Goal: Task Accomplishment & Management: Manage account settings

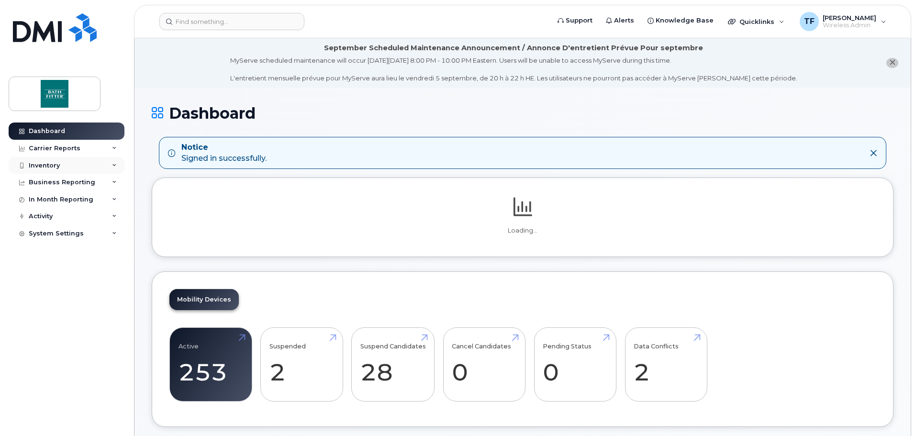
click at [41, 169] on div "Inventory" at bounding box center [44, 166] width 31 height 8
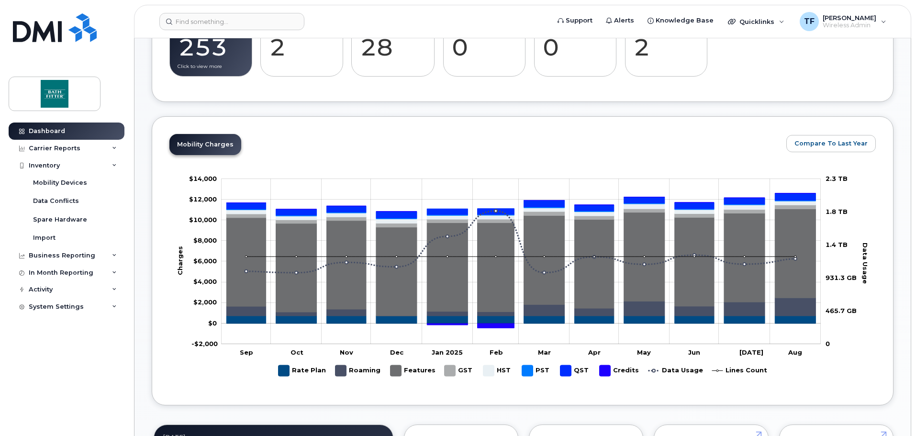
scroll to position [224, 0]
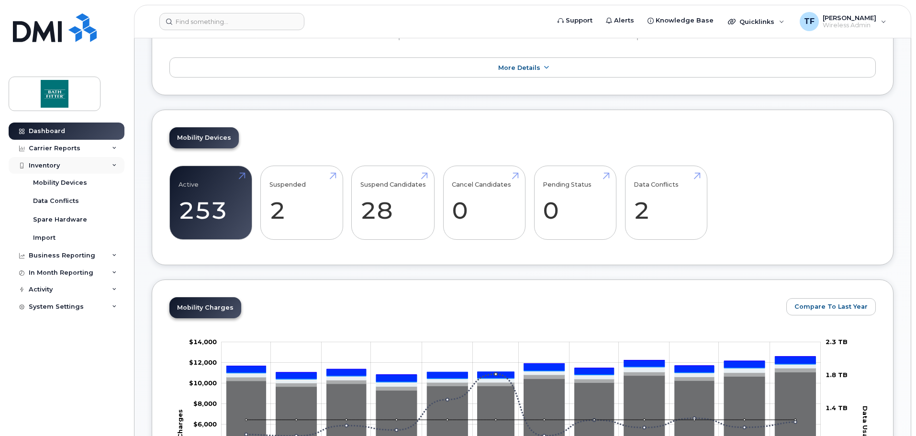
click at [44, 163] on div "Inventory" at bounding box center [44, 166] width 31 height 8
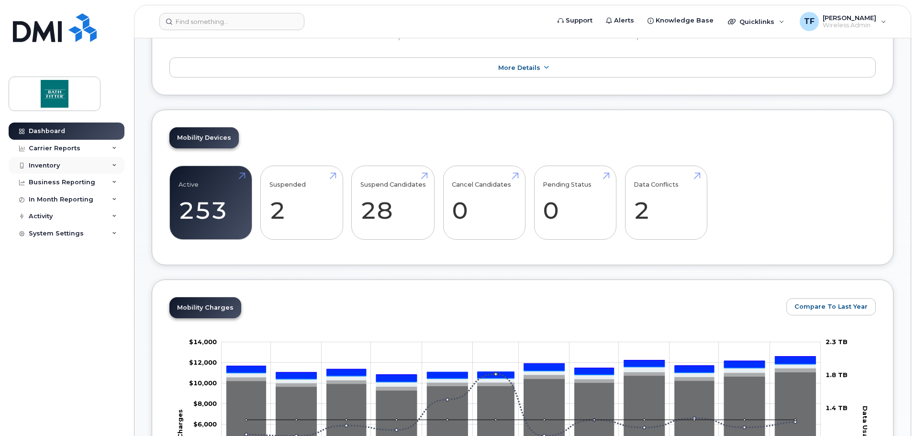
click at [44, 163] on div "Inventory" at bounding box center [44, 166] width 31 height 8
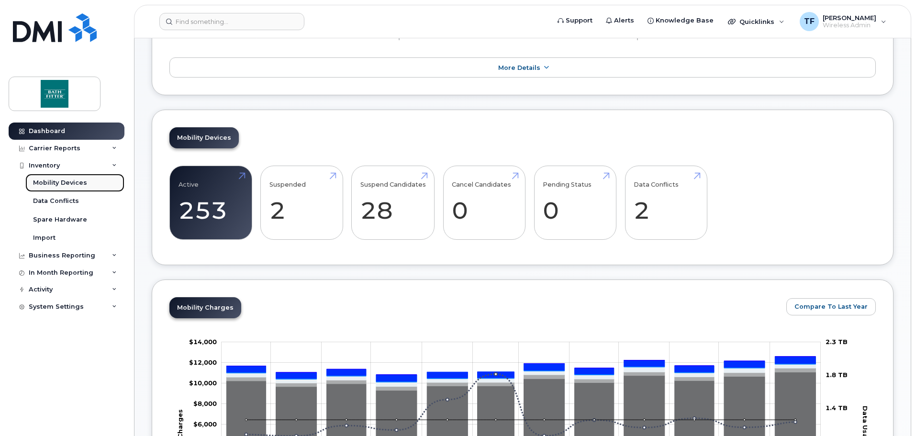
click at [58, 177] on link "Mobility Devices" at bounding box center [74, 183] width 99 height 18
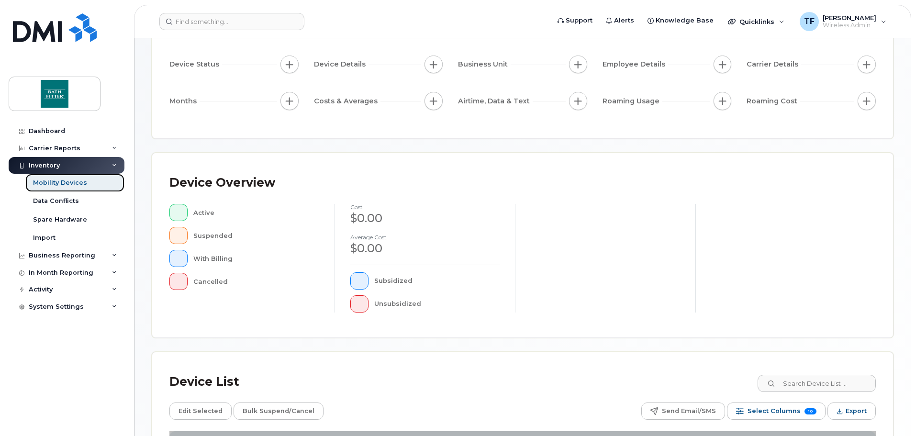
scroll to position [222, 0]
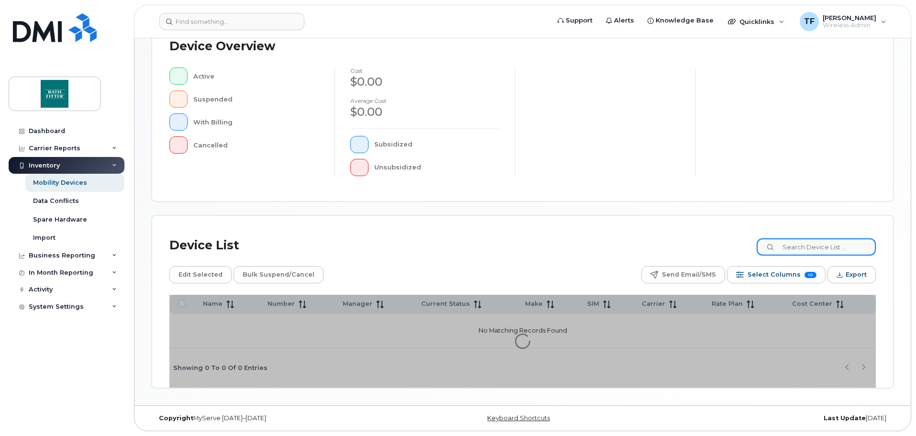
click at [807, 248] on input at bounding box center [816, 246] width 119 height 17
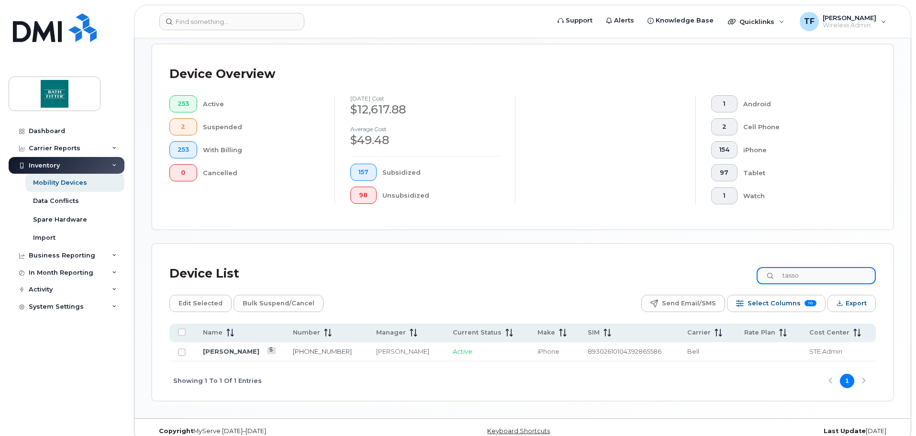
scroll to position [222, 0]
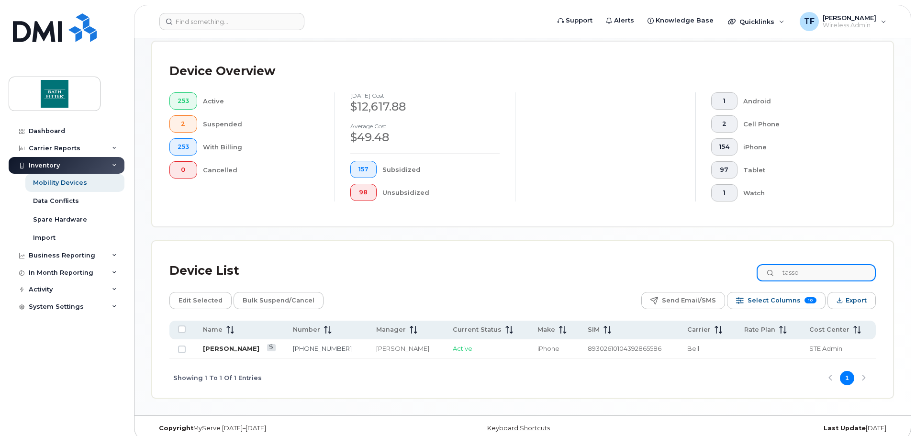
type input "tasso"
click at [229, 345] on link "[PERSON_NAME]" at bounding box center [231, 349] width 56 height 8
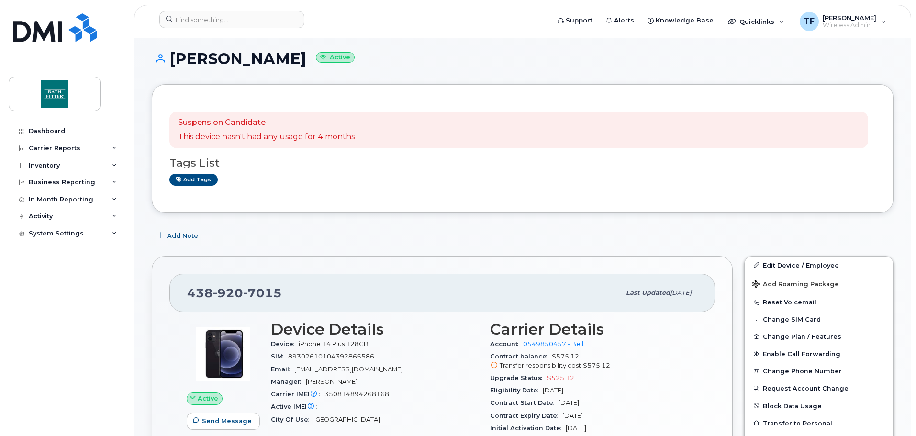
scroll to position [144, 0]
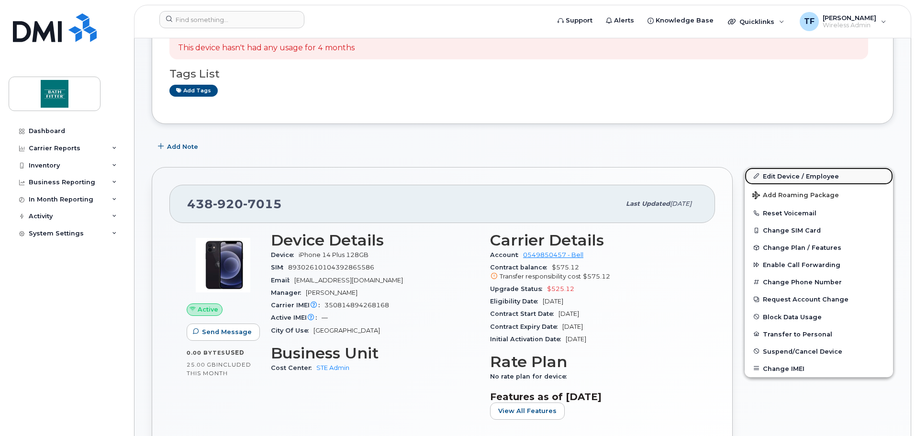
click at [786, 179] on link "Edit Device / Employee" at bounding box center [819, 176] width 148 height 17
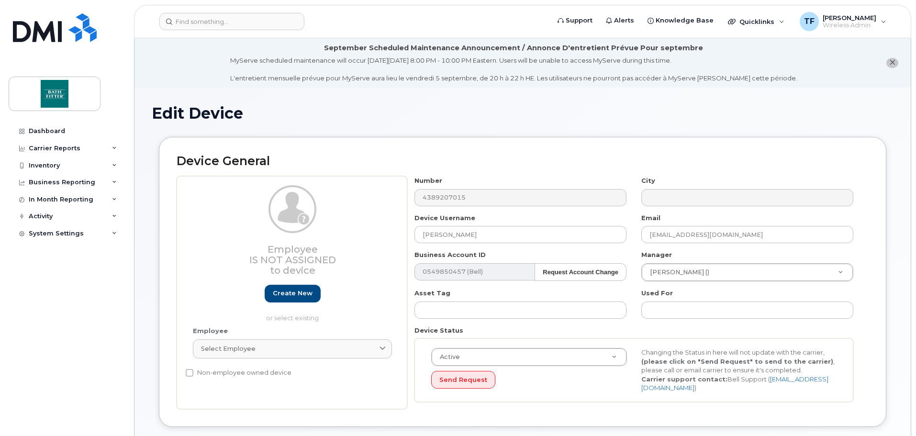
select select "20900717"
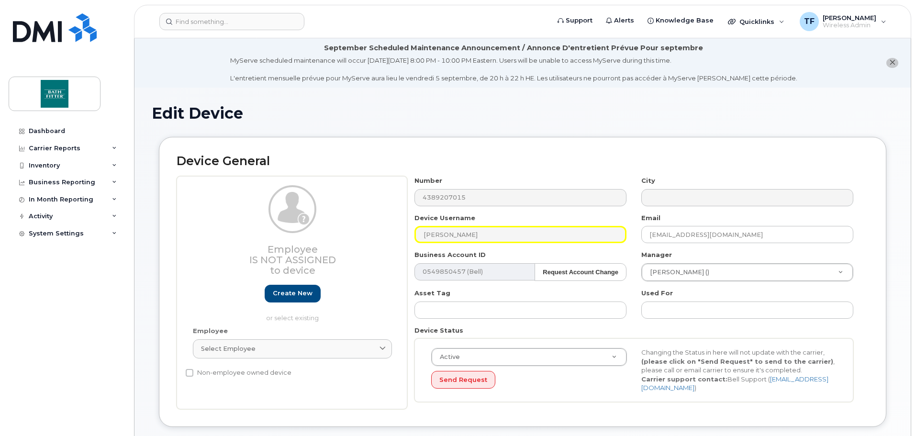
drag, startPoint x: 484, startPoint y: 239, endPoint x: 401, endPoint y: 239, distance: 82.8
click at [401, 239] on div "Employee Is not assigned to device Create new or select existing Employee Selec…" at bounding box center [523, 292] width 692 height 233
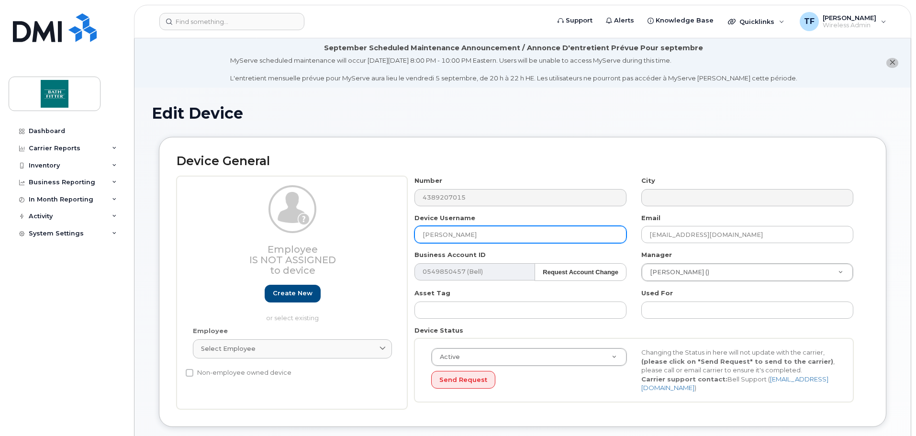
drag, startPoint x: 476, startPoint y: 234, endPoint x: 423, endPoint y: 235, distance: 53.1
click at [408, 231] on div "Device Username [PERSON_NAME]" at bounding box center [520, 229] width 227 height 30
type input "IT ONCALL"
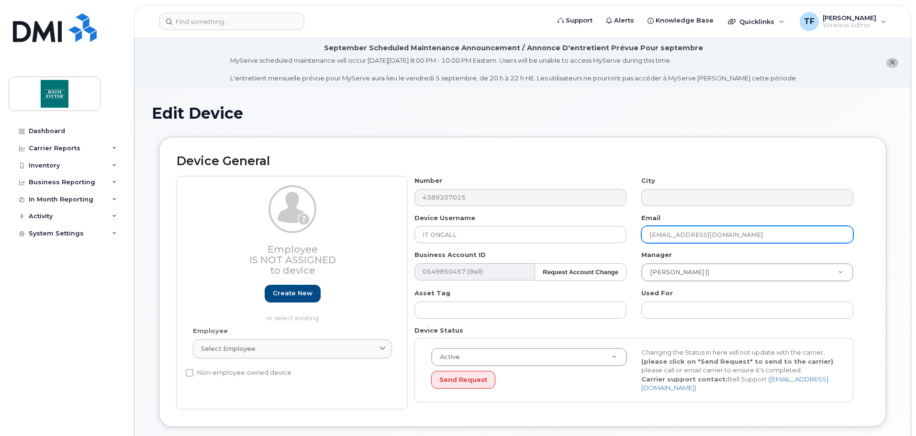
drag, startPoint x: 675, startPoint y: 234, endPoint x: 633, endPoint y: 234, distance: 42.6
click at [633, 234] on div "Number 4389207015 City Device Username IT ONCALL Email [EMAIL_ADDRESS][DOMAIN_N…" at bounding box center [634, 292] width 454 height 233
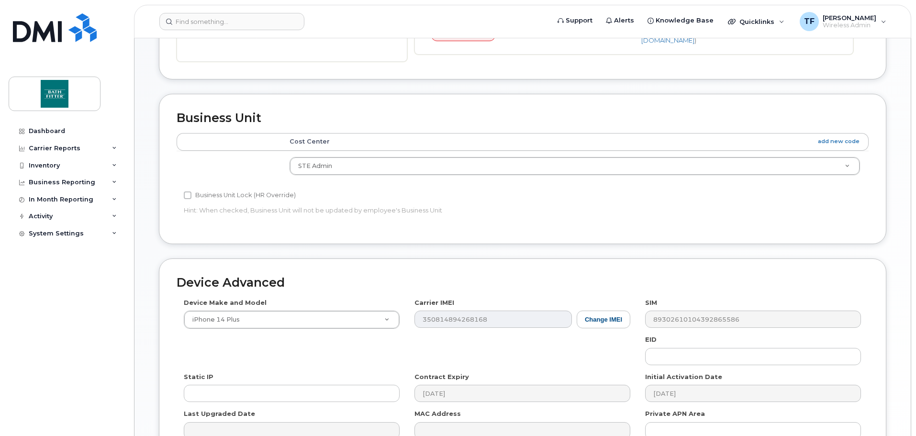
scroll to position [452, 0]
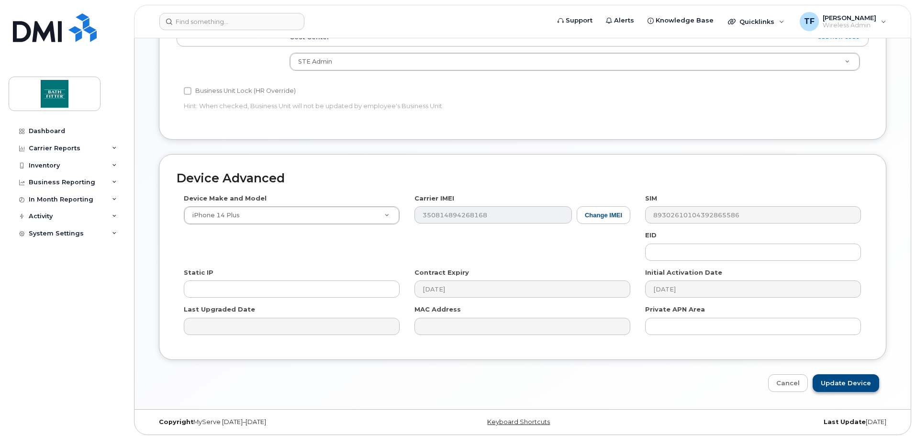
type input "[EMAIL_ADDRESS][DOMAIN_NAME]"
click at [840, 381] on input "Update Device" at bounding box center [846, 383] width 67 height 18
type input "Saving..."
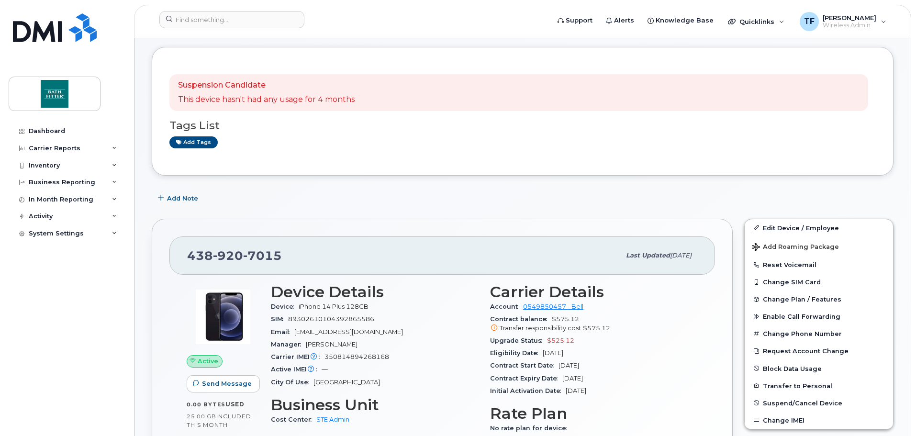
scroll to position [96, 0]
